Goal: Find specific page/section: Find specific page/section

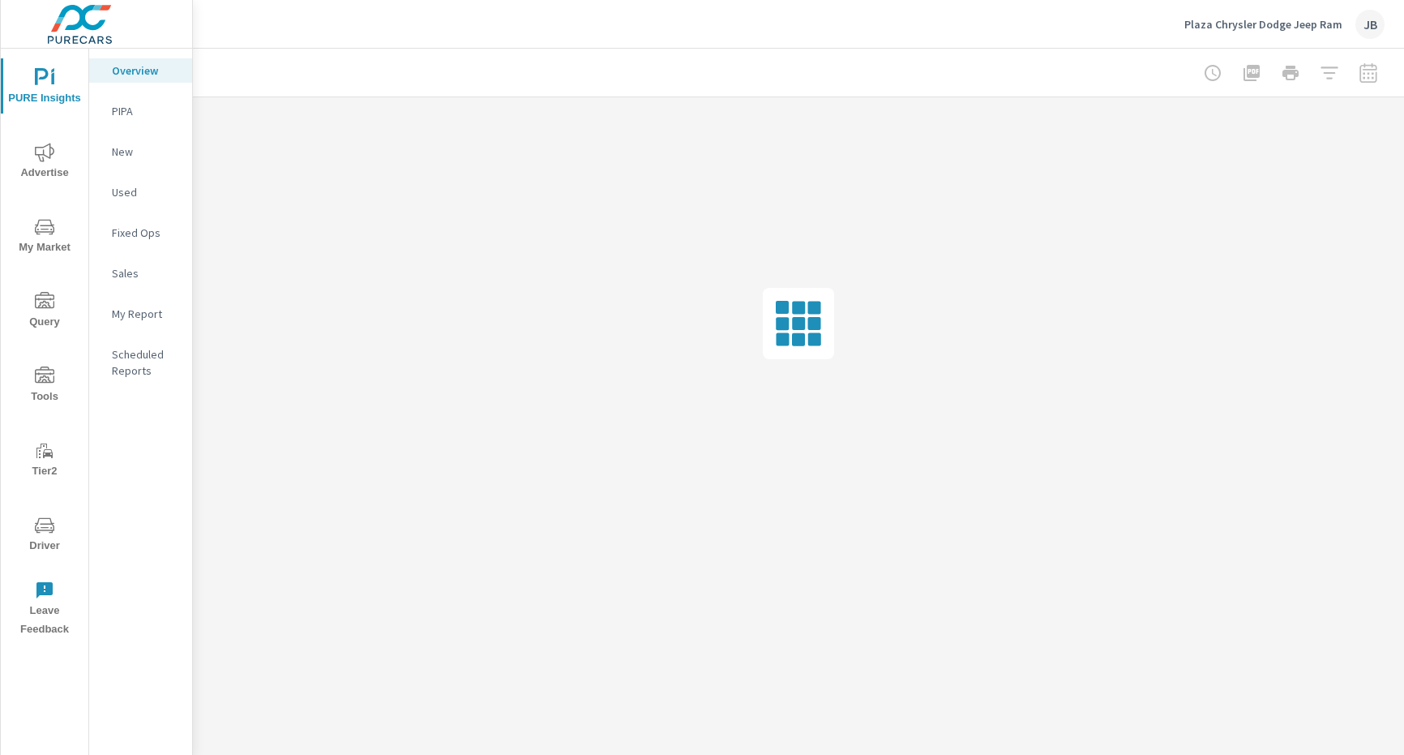
click at [31, 546] on span "Driver" at bounding box center [45, 536] width 78 height 40
click at [47, 526] on icon "nav menu" at bounding box center [44, 525] width 19 height 19
